Goal: Use online tool/utility: Utilize a website feature to perform a specific function

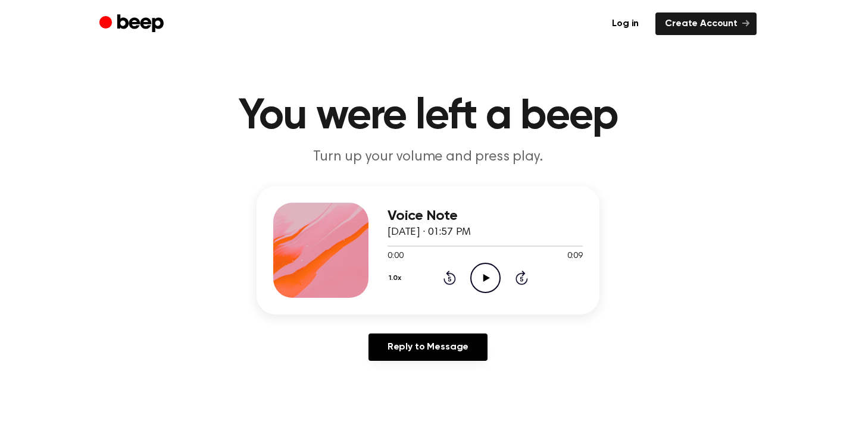
click at [485, 275] on icon at bounding box center [486, 278] width 7 height 8
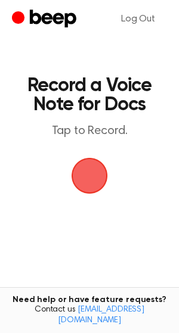
click at [87, 182] on span "button" at bounding box center [89, 175] width 51 height 51
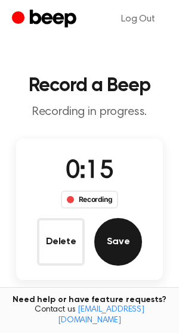
click at [116, 250] on button "Save" at bounding box center [118, 242] width 48 height 48
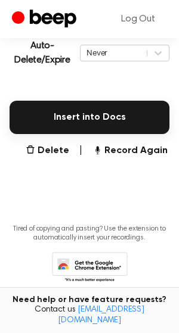
scroll to position [301, 0]
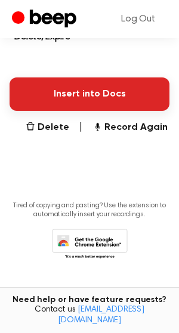
click at [115, 97] on button "Insert into Docs" at bounding box center [89, 93] width 159 height 33
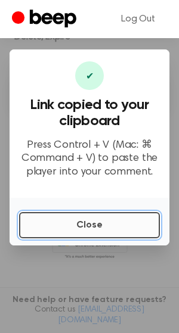
click at [117, 230] on button "Close" at bounding box center [89, 225] width 140 height 26
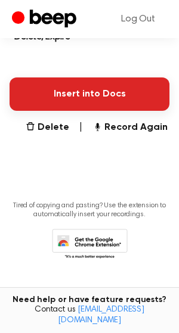
click at [102, 93] on button "Insert into Docs" at bounding box center [89, 93] width 159 height 33
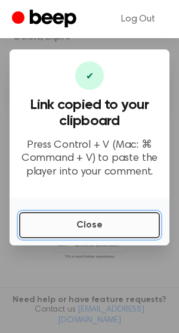
click at [61, 231] on button "Close" at bounding box center [89, 225] width 140 height 26
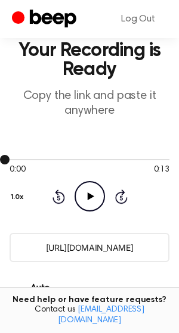
scroll to position [34, 0]
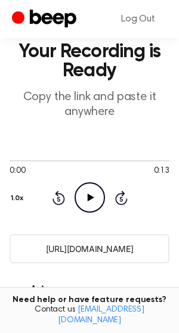
click at [69, 254] on input "[URL][DOMAIN_NAME]" at bounding box center [89, 248] width 159 height 29
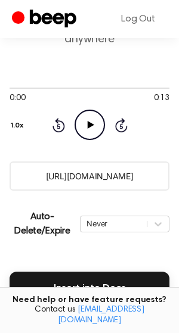
scroll to position [107, 0]
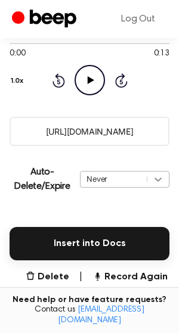
click at [159, 187] on div "Never" at bounding box center [124, 179] width 89 height 17
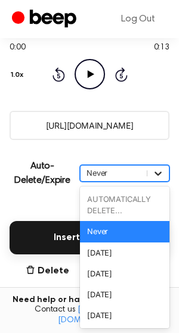
scroll to position [157, 0]
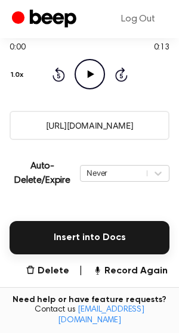
click at [46, 203] on main "Your Recording is Ready Copy the link and paste it anywhere 0:00 0:13 Your brow…" at bounding box center [89, 140] width 179 height 595
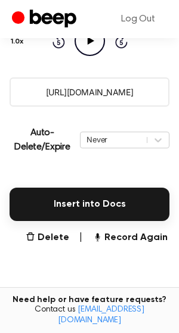
scroll to position [199, 0]
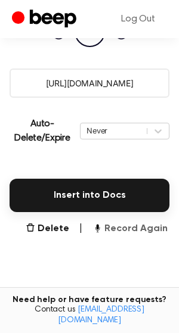
click at [141, 228] on button "Record Again" at bounding box center [129, 228] width 75 height 14
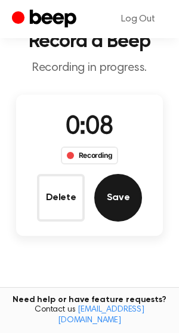
click at [119, 198] on button "Save" at bounding box center [118, 198] width 48 height 48
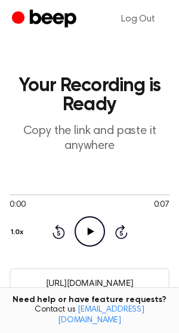
scroll to position [9, 0]
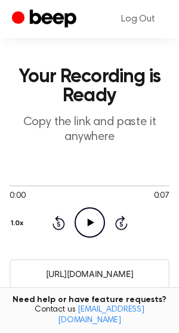
drag, startPoint x: 155, startPoint y: 274, endPoint x: 20, endPoint y: 276, distance: 135.1
click at [20, 276] on input "[URL][DOMAIN_NAME]" at bounding box center [89, 273] width 159 height 29
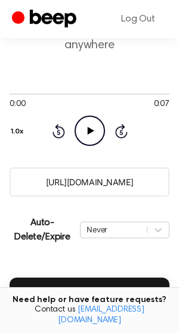
scroll to position [104, 0]
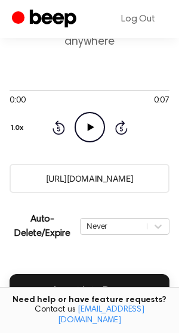
click at [92, 127] on icon at bounding box center [90, 127] width 7 height 8
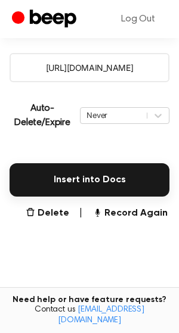
scroll to position [229, 0]
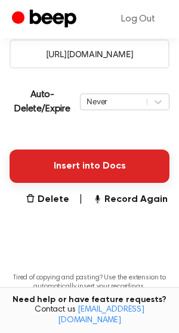
click at [80, 170] on button "Insert into Docs" at bounding box center [89, 165] width 159 height 33
